Goal: Check status: Check status

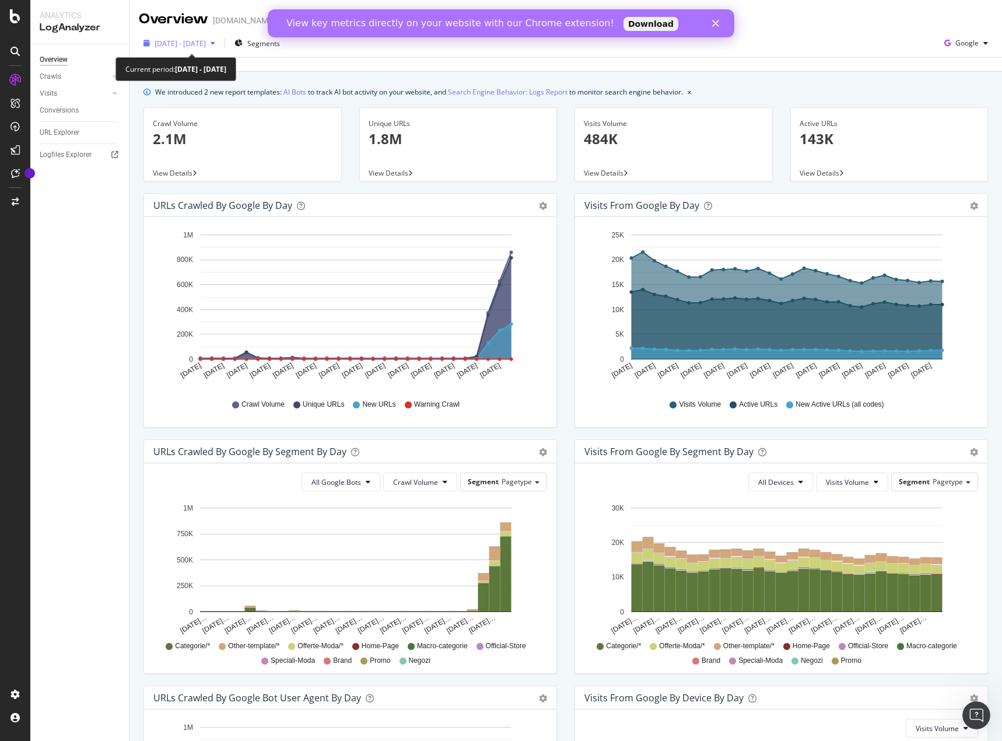
click at [206, 40] on span "[DATE] - [DATE]" at bounding box center [180, 44] width 51 height 10
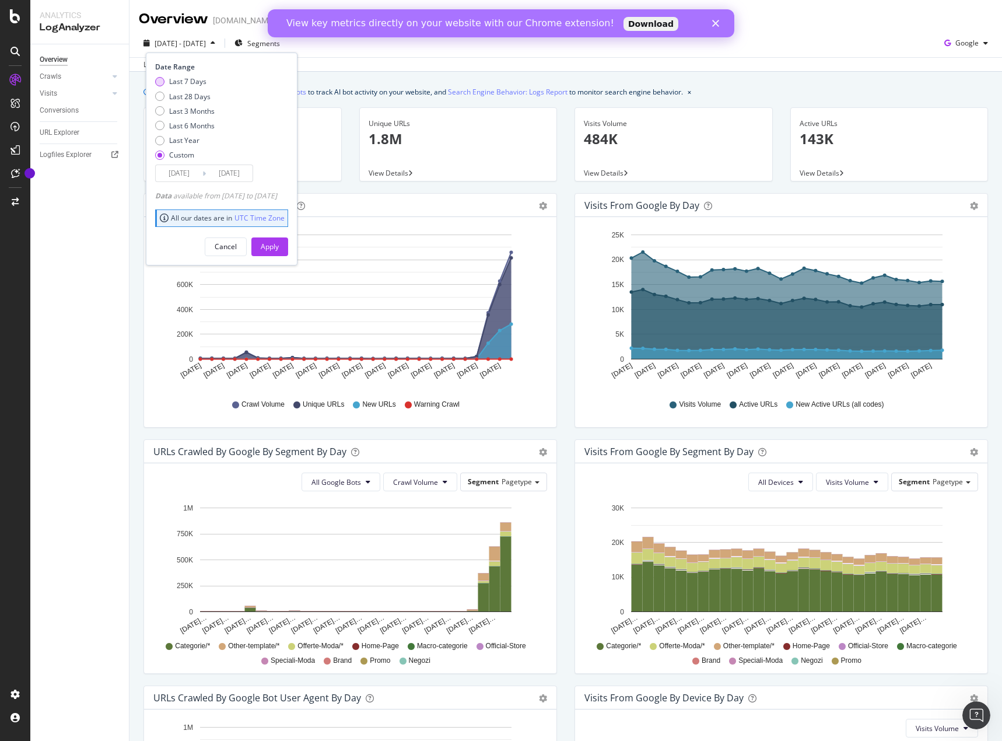
click at [196, 83] on div "Last 7 Days" at bounding box center [187, 81] width 37 height 10
type input "[DATE]"
click at [288, 247] on button "Apply" at bounding box center [269, 246] width 37 height 19
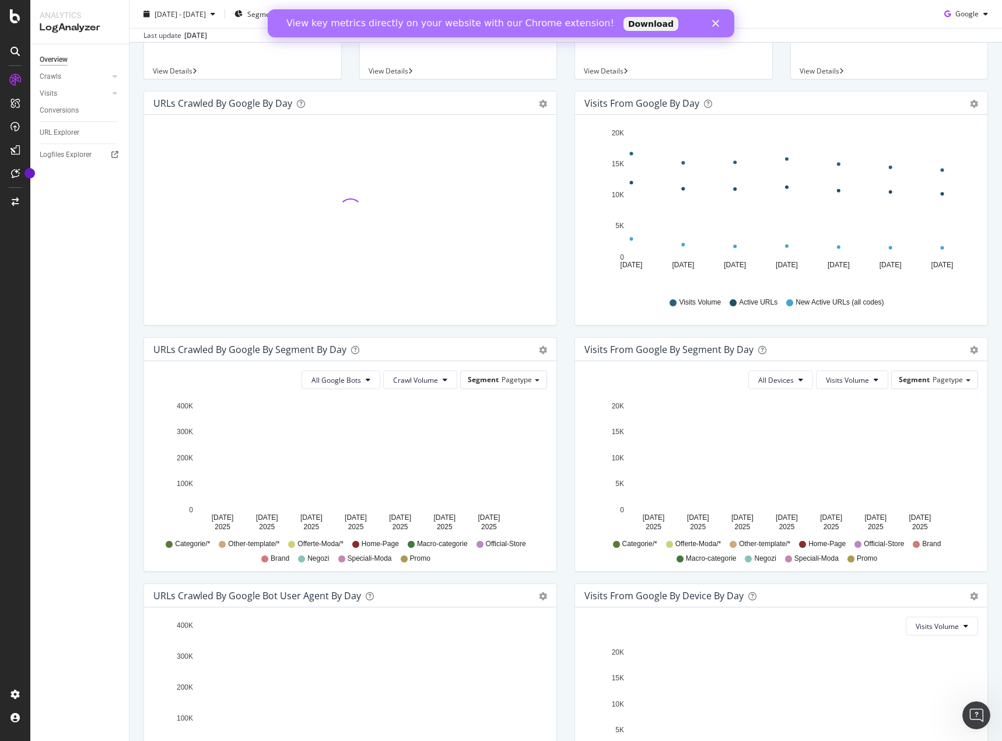
scroll to position [232, 0]
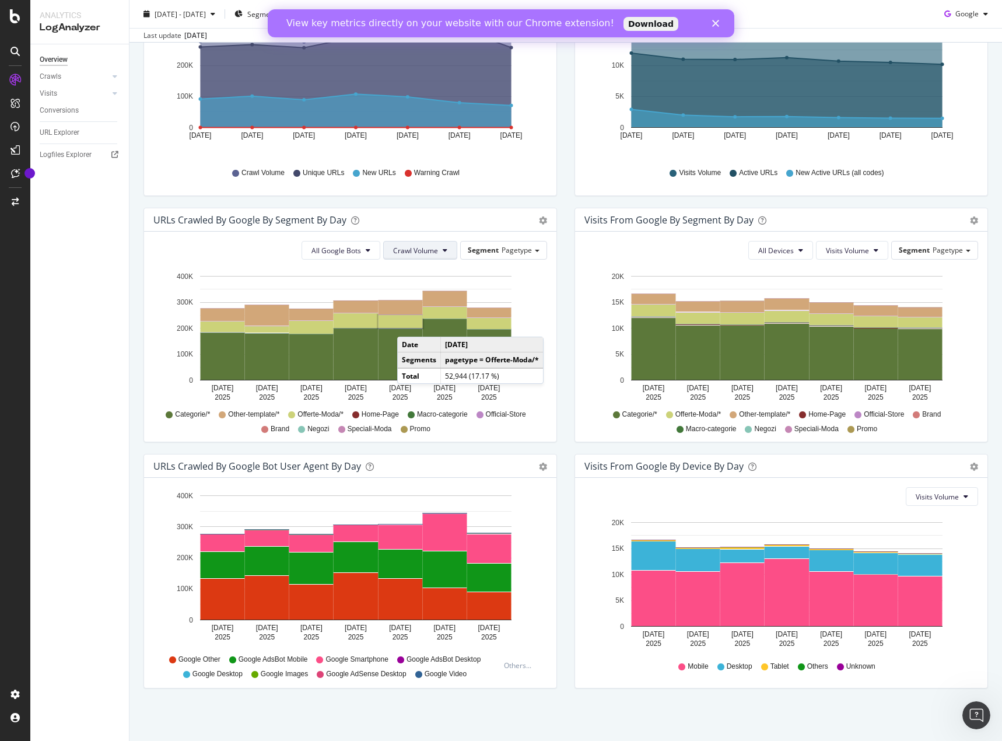
click at [425, 249] on span "Crawl Volume" at bounding box center [415, 251] width 45 height 10
click at [365, 254] on button "All Google Bots" at bounding box center [341, 250] width 79 height 19
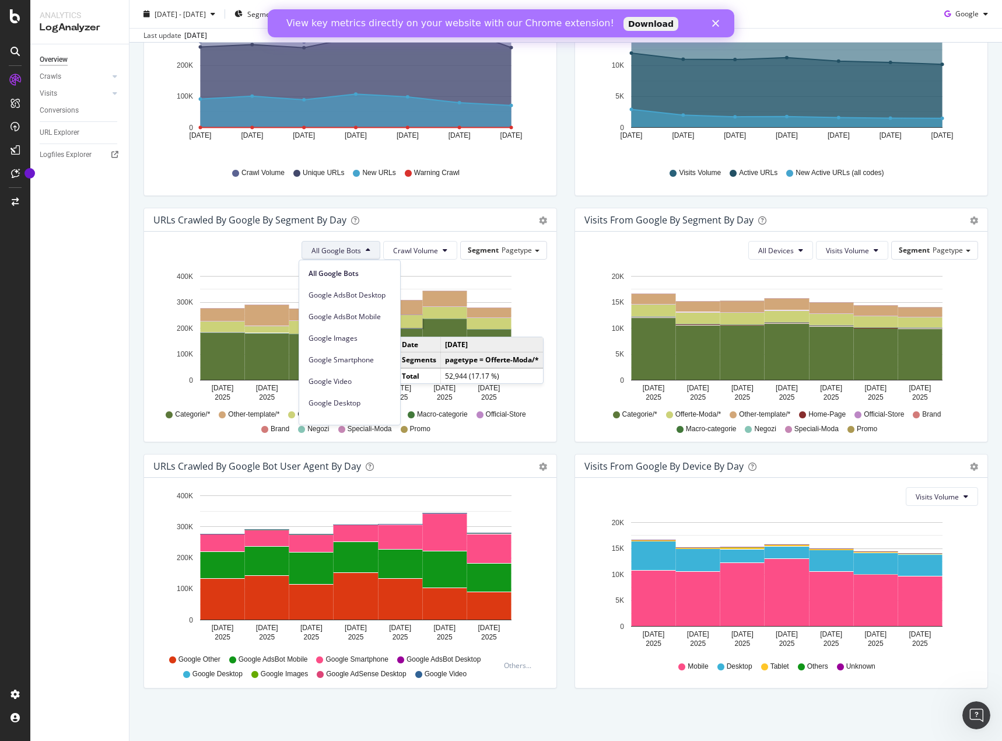
click at [365, 256] on button "All Google Bots" at bounding box center [341, 250] width 79 height 19
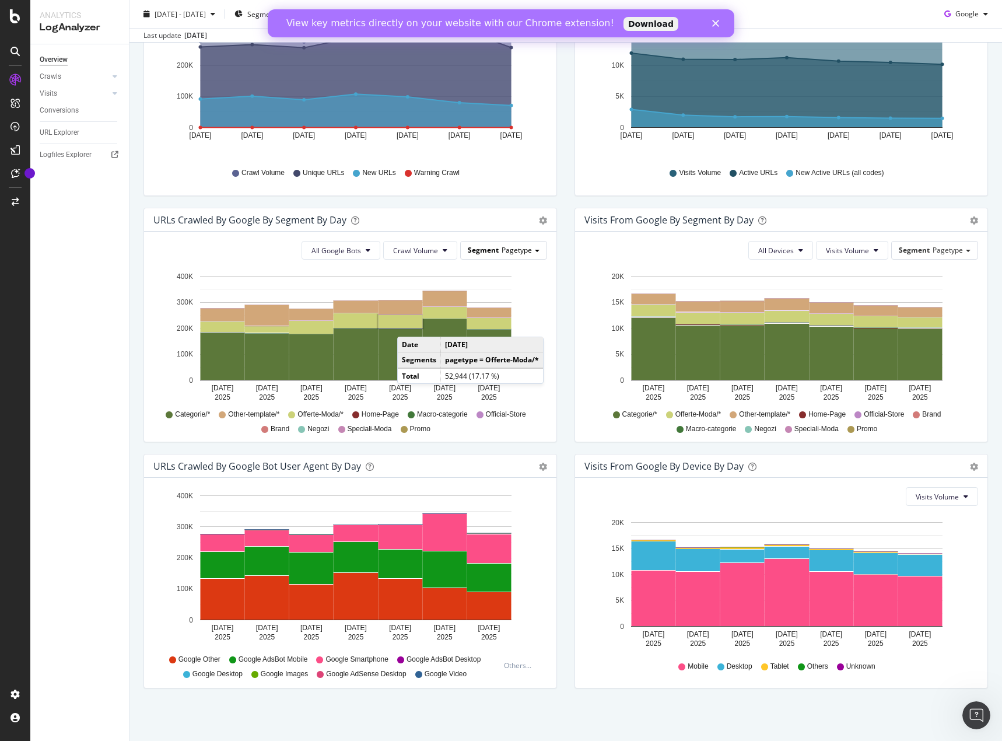
click at [502, 254] on span "Pagetype" at bounding box center [517, 250] width 30 height 10
click at [568, 397] on div "Visits from Google By Segment By Day Timeline (by Value) Table All Devices Visi…" at bounding box center [781, 331] width 431 height 246
